Goal: Navigation & Orientation: Find specific page/section

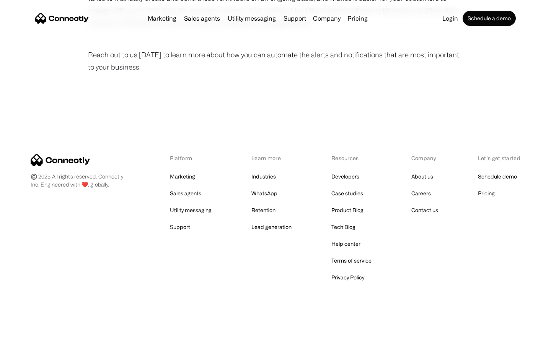
scroll to position [515, 0]
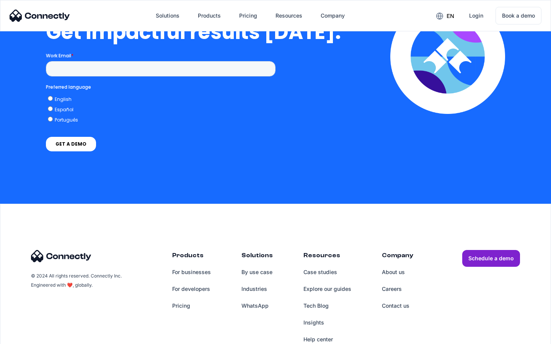
scroll to position [1681, 0]
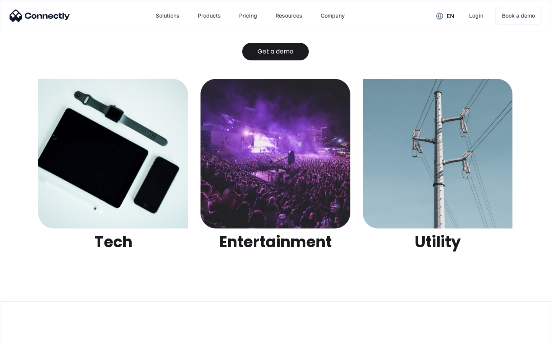
scroll to position [2414, 0]
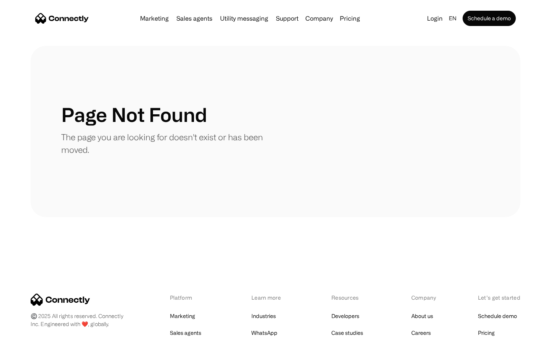
scroll to position [140, 0]
